Goal: Task Accomplishment & Management: Manage account settings

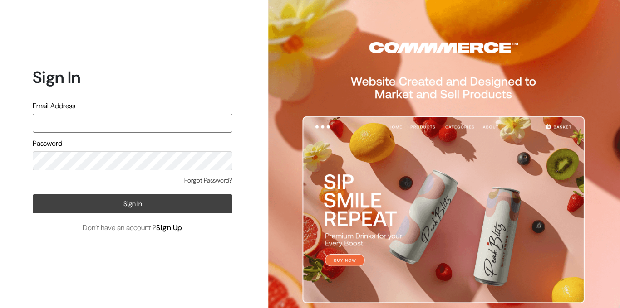
type input "aparna@yellowtommy.com"
click at [99, 206] on button "Sign In" at bounding box center [133, 204] width 200 height 19
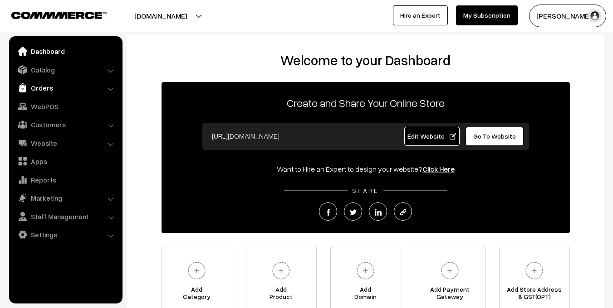
click at [48, 89] on link "Orders" at bounding box center [65, 88] width 108 height 16
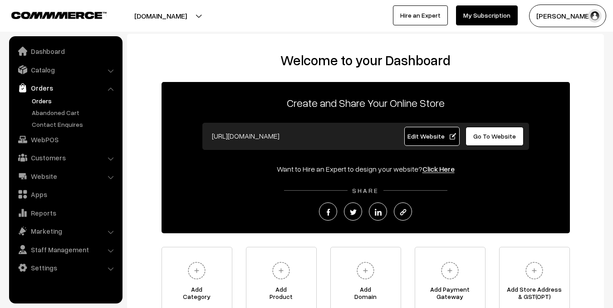
click at [46, 102] on link "Orders" at bounding box center [74, 101] width 90 height 10
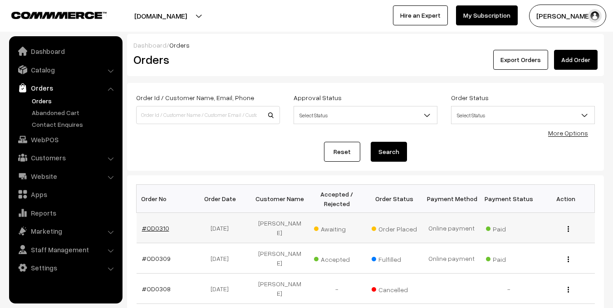
click at [161, 225] on link "#OD0310" at bounding box center [155, 229] width 27 height 8
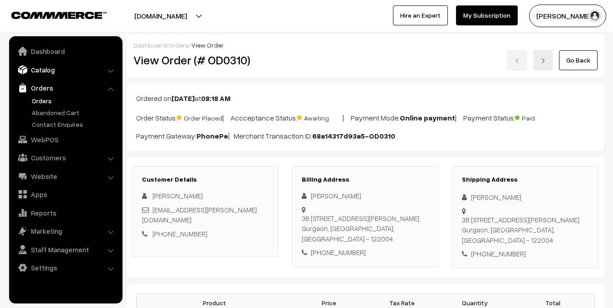
click at [39, 67] on link "Catalog" at bounding box center [65, 70] width 108 height 16
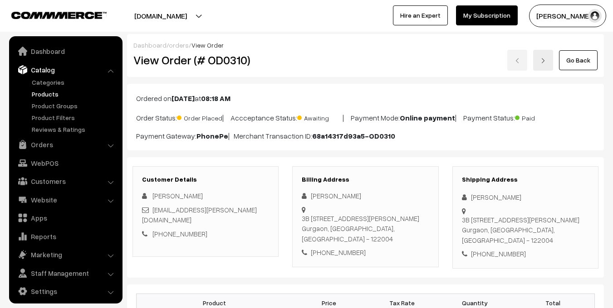
click at [51, 92] on link "Products" at bounding box center [74, 94] width 90 height 10
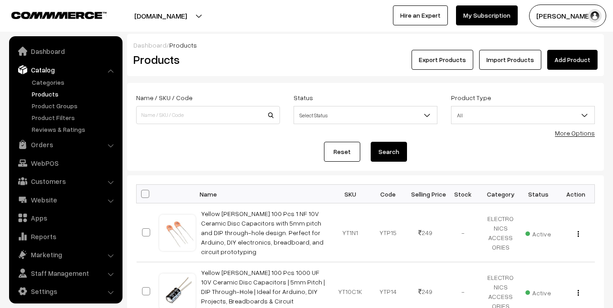
scroll to position [5, 0]
